Goal: Check status: Check status

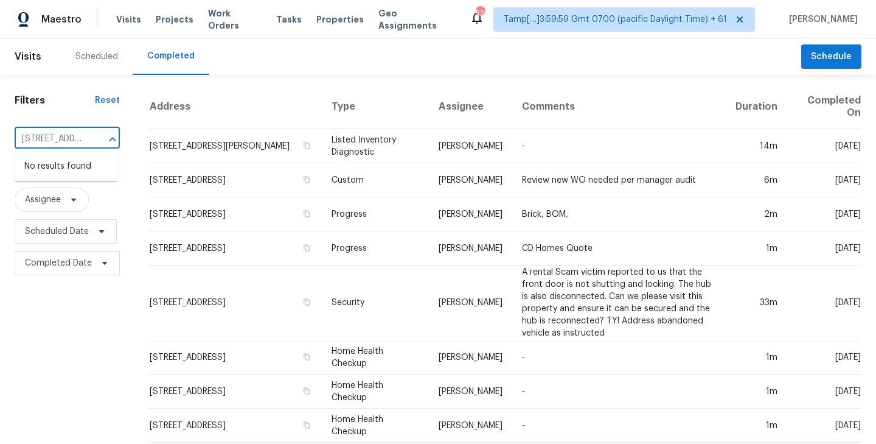
scroll to position [0, 136]
type input "[STREET_ADDRESS]"
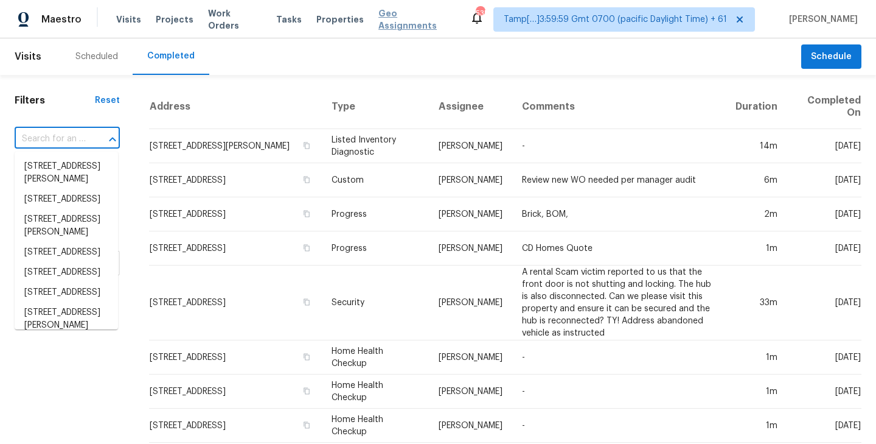
scroll to position [0, 0]
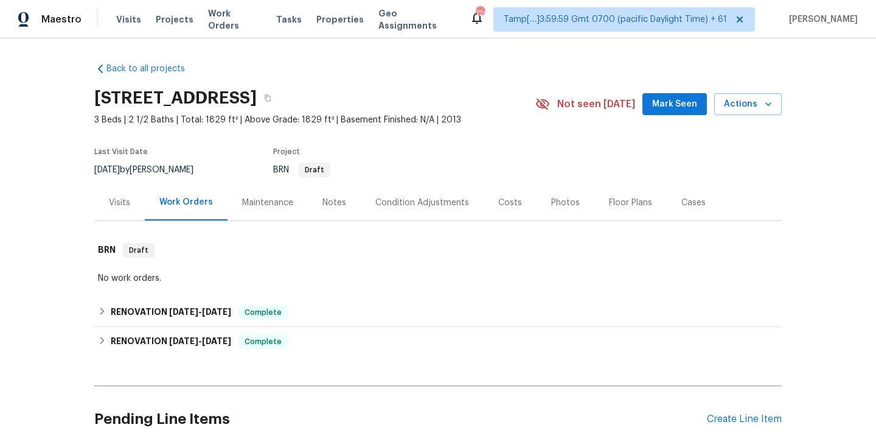
click at [119, 203] on div "Visits" at bounding box center [119, 203] width 21 height 12
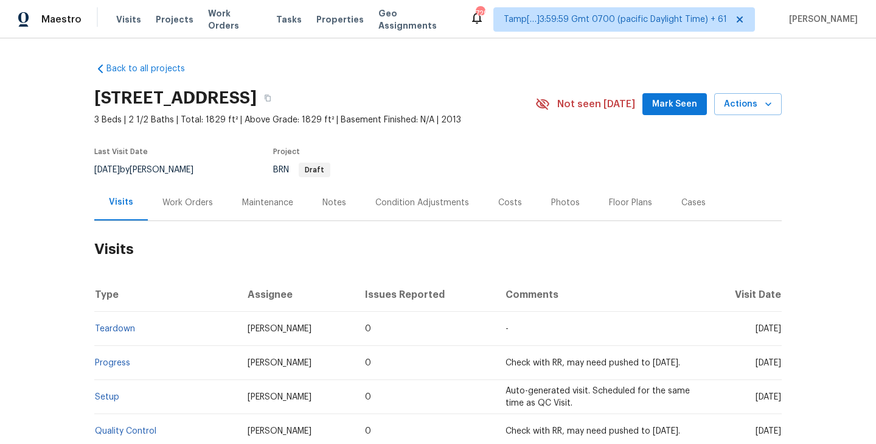
scroll to position [155, 0]
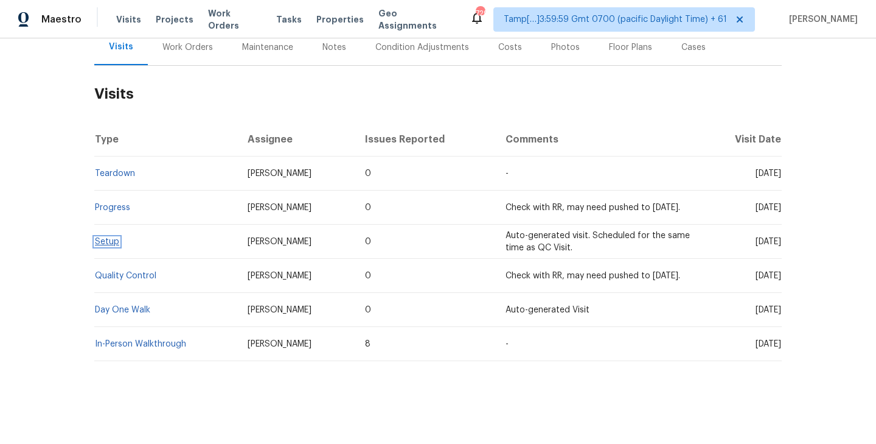
click at [103, 240] on link "Setup" at bounding box center [107, 241] width 24 height 9
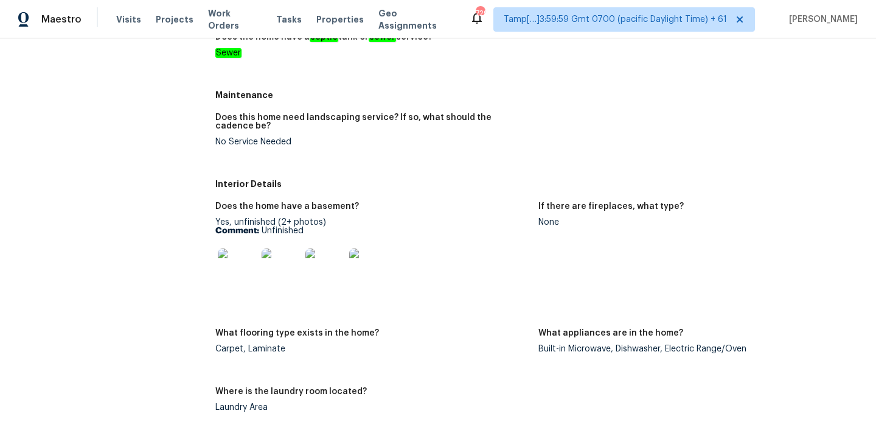
scroll to position [378, 0]
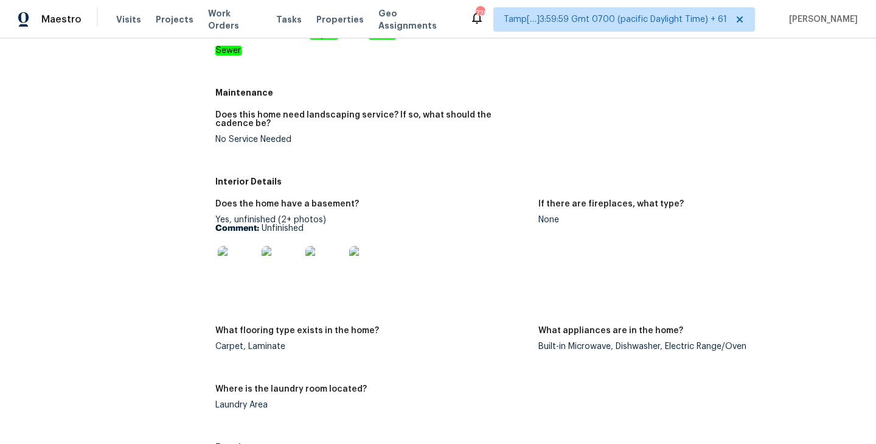
click at [231, 265] on img at bounding box center [237, 265] width 39 height 39
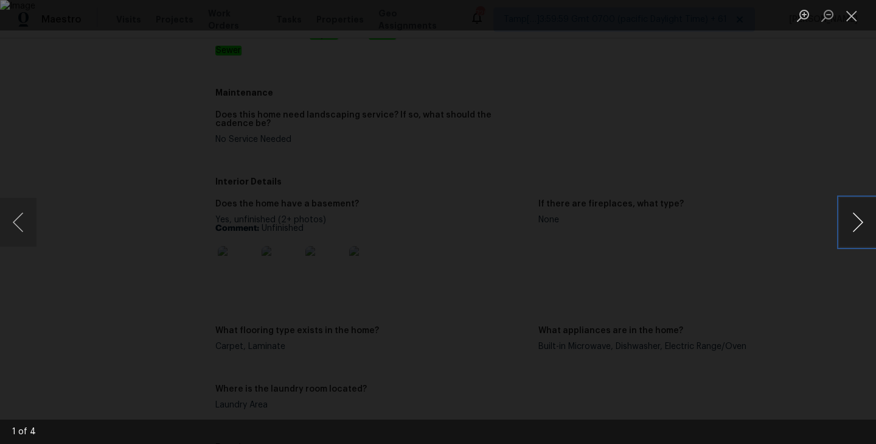
click at [849, 226] on button "Next image" at bounding box center [858, 222] width 37 height 49
